Goal: Task Accomplishment & Management: Manage account settings

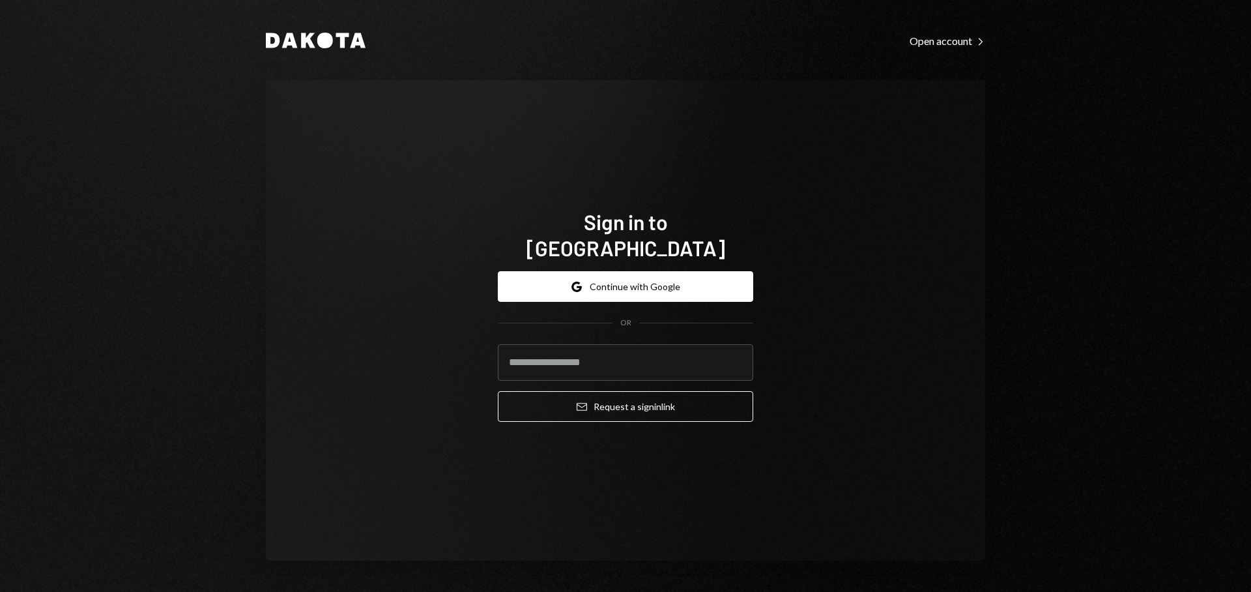
click at [0, 591] on com-1password-button at bounding box center [0, 592] width 0 height 0
type input "**********"
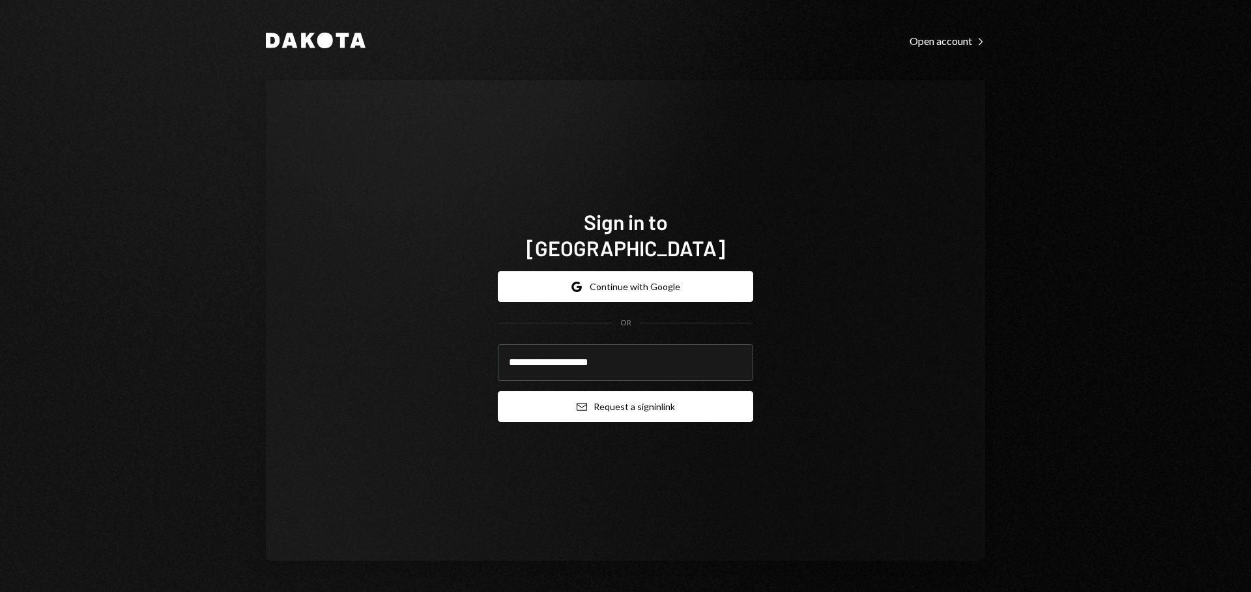
click at [646, 396] on button "Email Request a sign in link" at bounding box center [625, 406] width 255 height 31
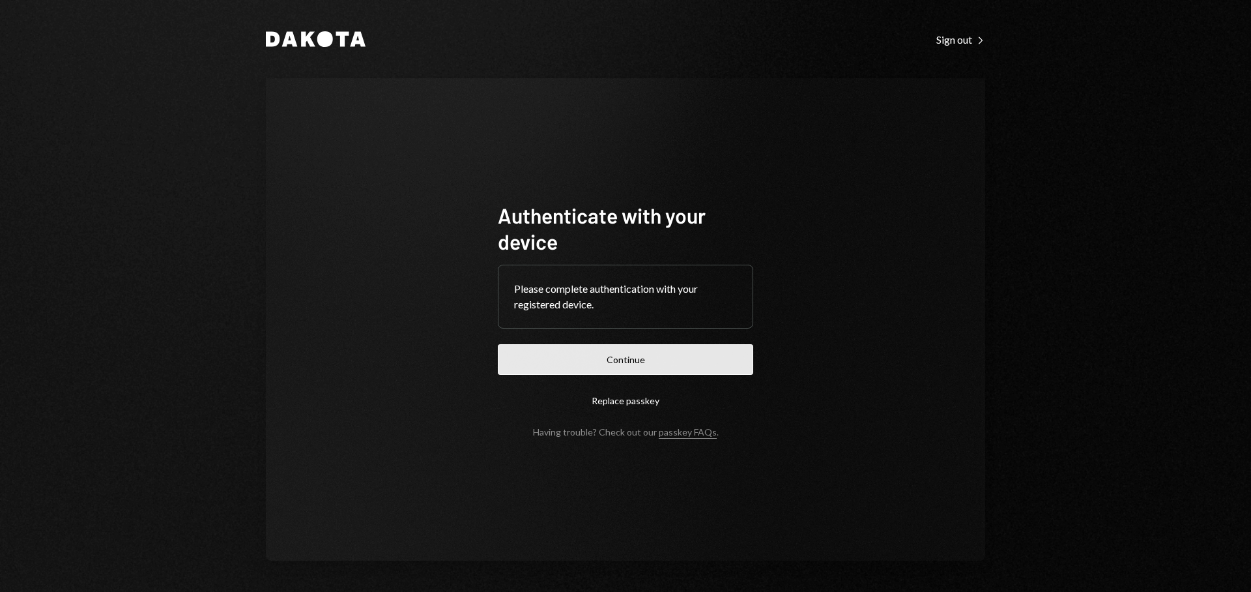
click at [614, 357] on button "Continue" at bounding box center [625, 359] width 255 height 31
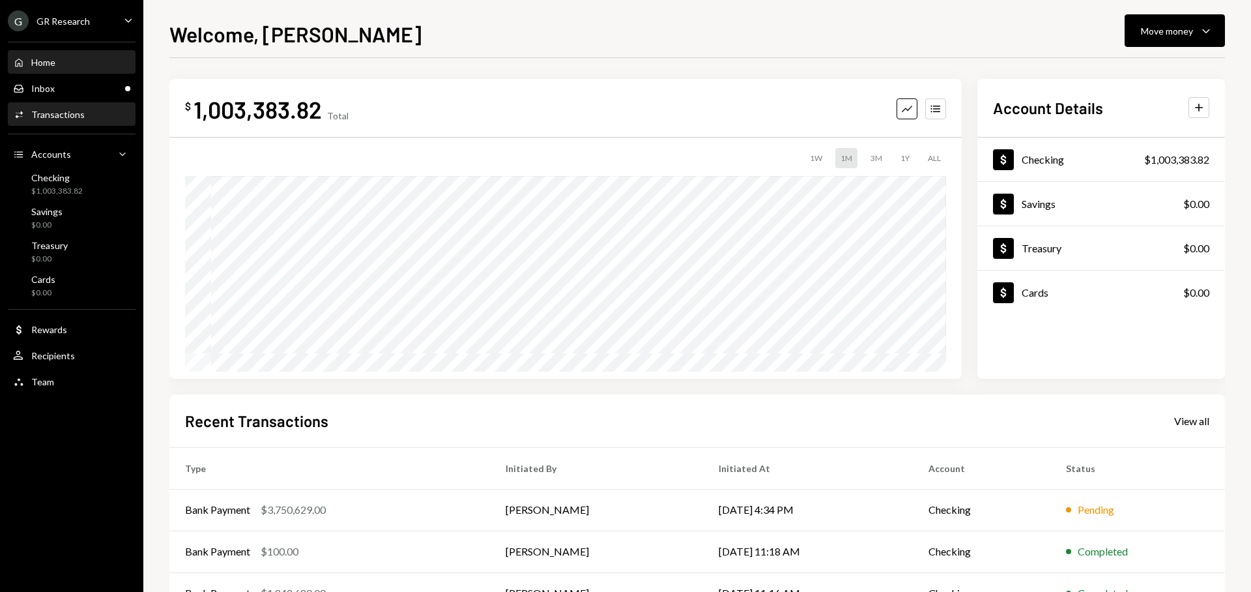
click at [94, 114] on div "Activities Transactions" at bounding box center [71, 115] width 117 height 12
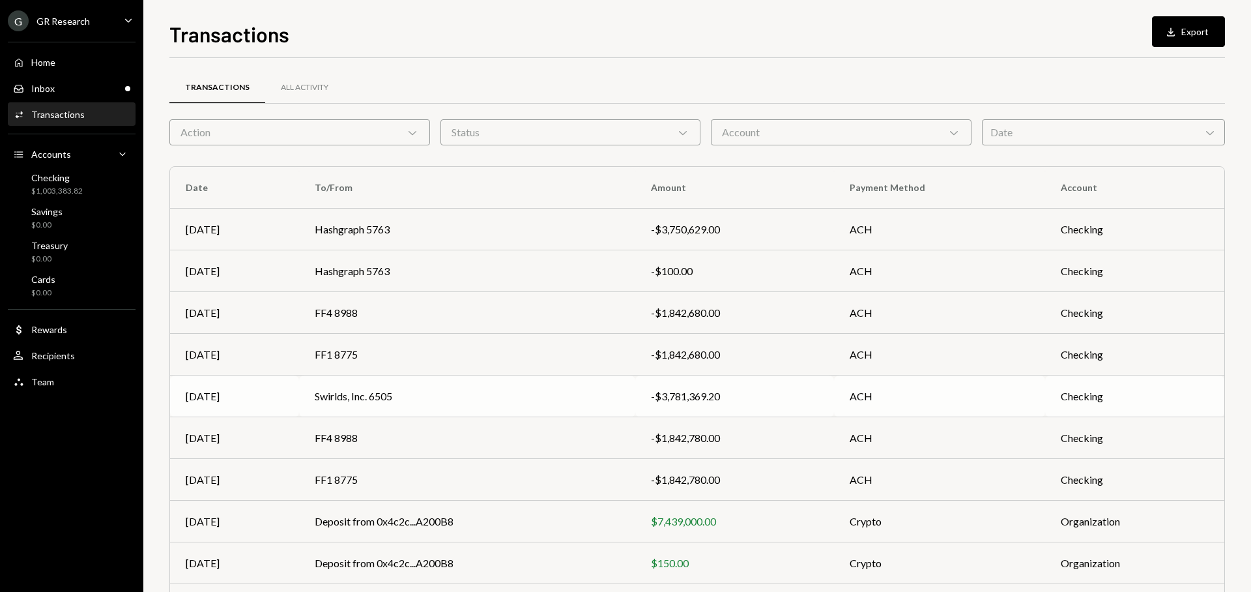
click at [633, 400] on td "Swirlds, Inc. 6505" at bounding box center [467, 396] width 336 height 42
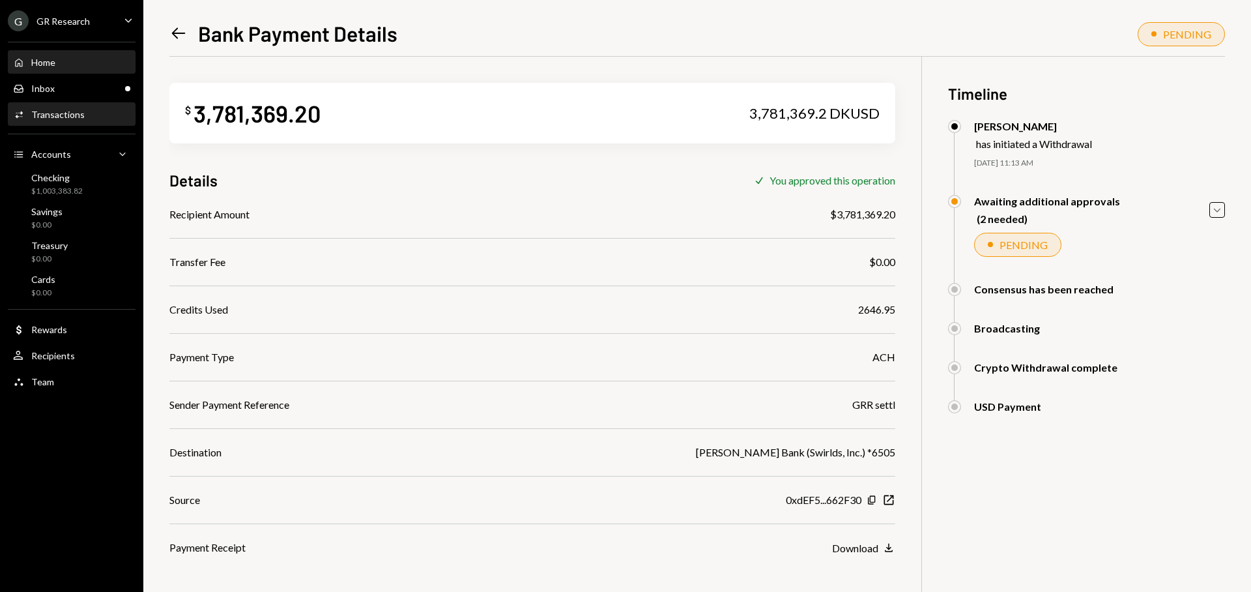
click at [63, 64] on div "Home Home" at bounding box center [71, 63] width 117 height 12
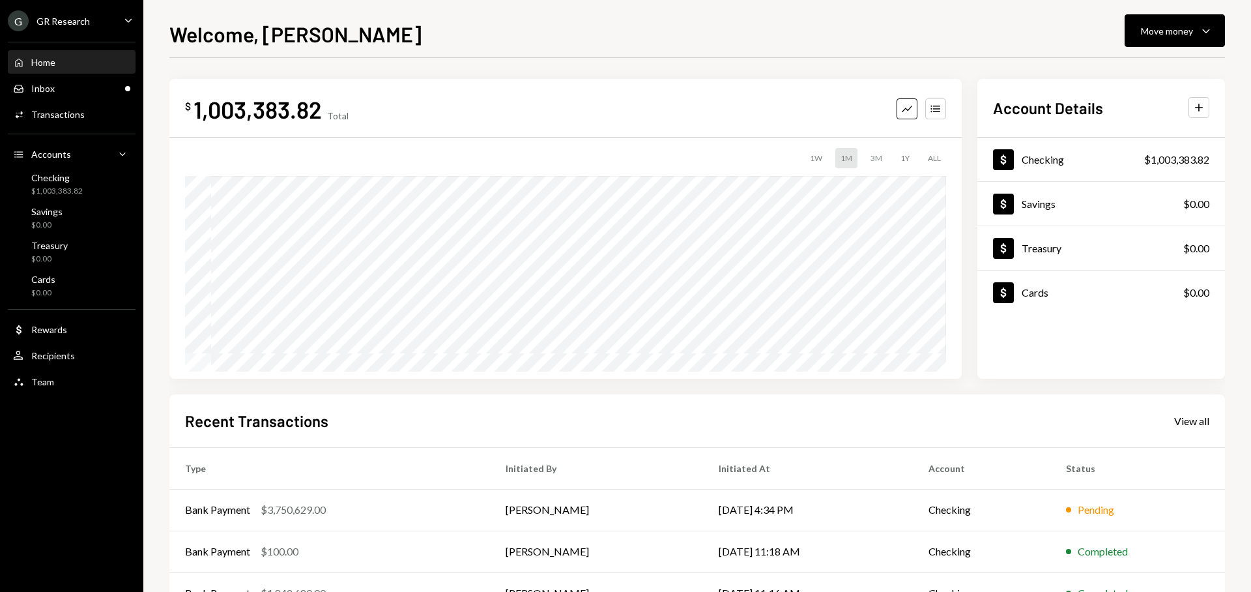
click at [813, 154] on div "1W" at bounding box center [816, 158] width 23 height 20
